Goal: Task Accomplishment & Management: Manage account settings

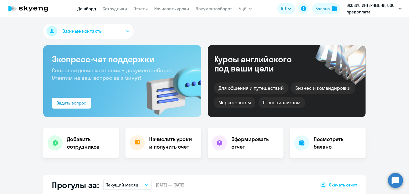
select select "30"
click at [161, 10] on link "Начислить уроки" at bounding box center [171, 8] width 35 height 5
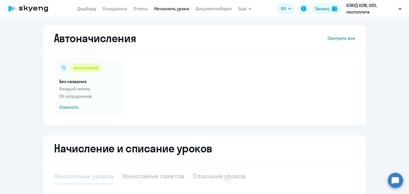
select select "10"
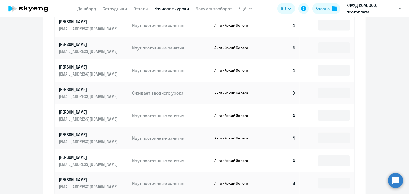
scroll to position [322, 0]
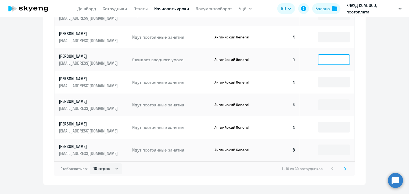
click at [324, 55] on input at bounding box center [334, 59] width 32 height 11
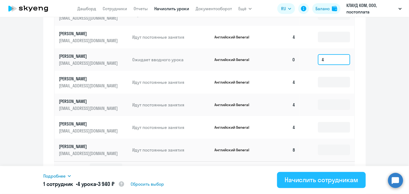
type input "4"
click at [308, 180] on div "Начислить сотрудникам" at bounding box center [321, 179] width 74 height 9
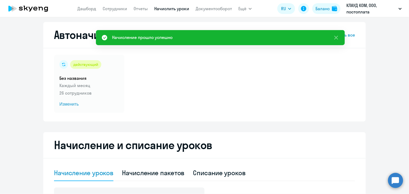
scroll to position [0, 0]
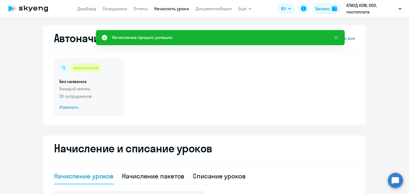
click at [65, 107] on span "Изменить" at bounding box center [89, 107] width 60 height 6
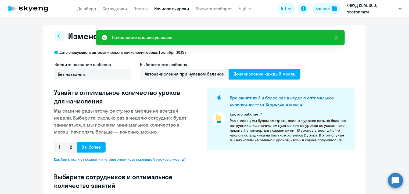
select select "10"
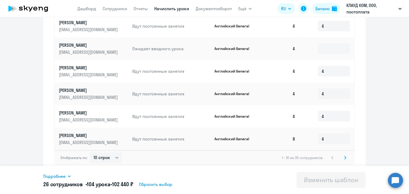
scroll to position [305, 0]
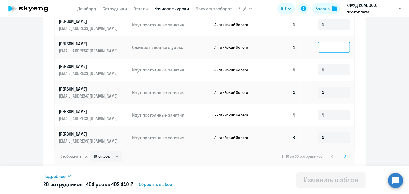
click at [335, 46] on input at bounding box center [334, 47] width 32 height 11
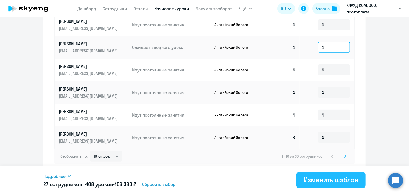
type input "4"
click at [328, 181] on div "Изменить шаблон" at bounding box center [331, 179] width 54 height 9
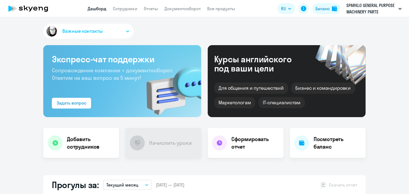
select select "30"
